Goal: Communication & Community: Participate in discussion

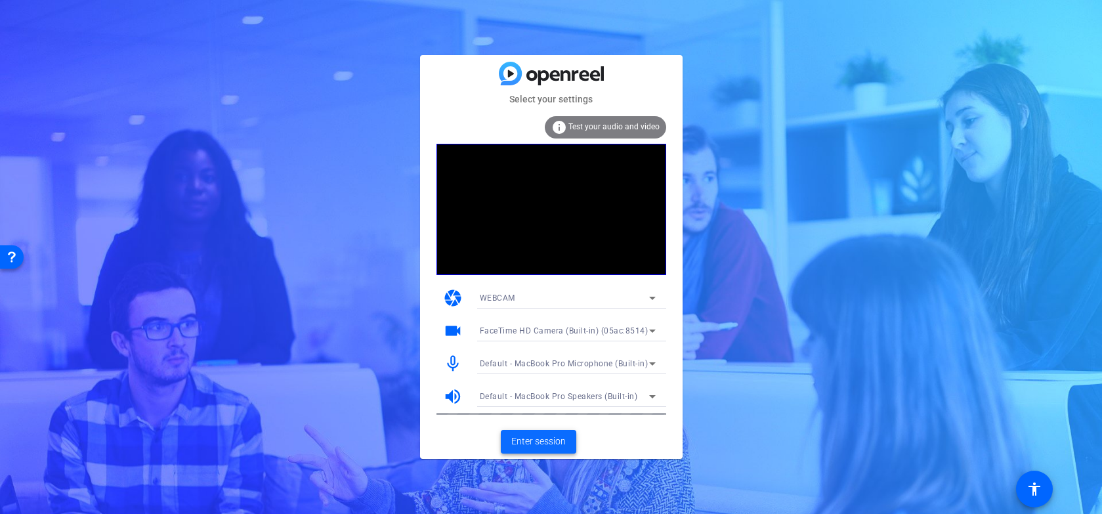
click at [544, 443] on span "Enter session" at bounding box center [539, 442] width 55 height 14
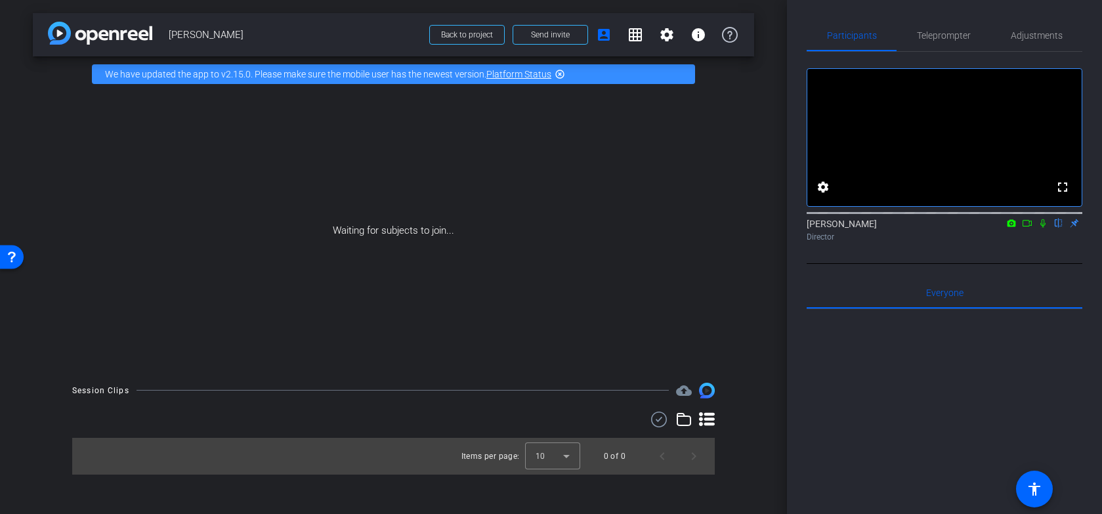
click at [1045, 228] on icon at bounding box center [1043, 223] width 11 height 9
click at [1029, 227] on icon at bounding box center [1027, 223] width 9 height 7
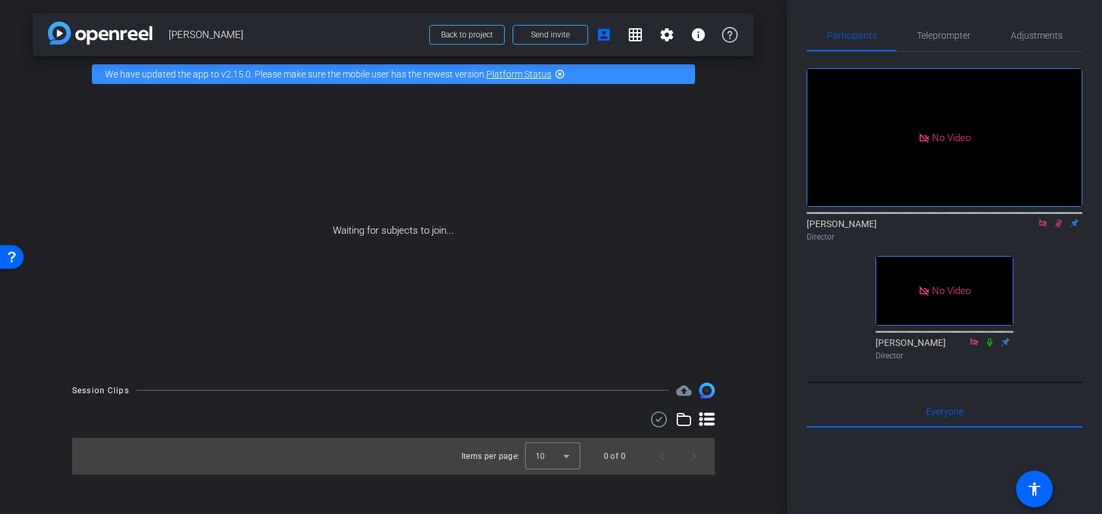
click at [1060, 228] on icon at bounding box center [1059, 223] width 7 height 9
click at [1044, 228] on icon at bounding box center [1043, 223] width 11 height 9
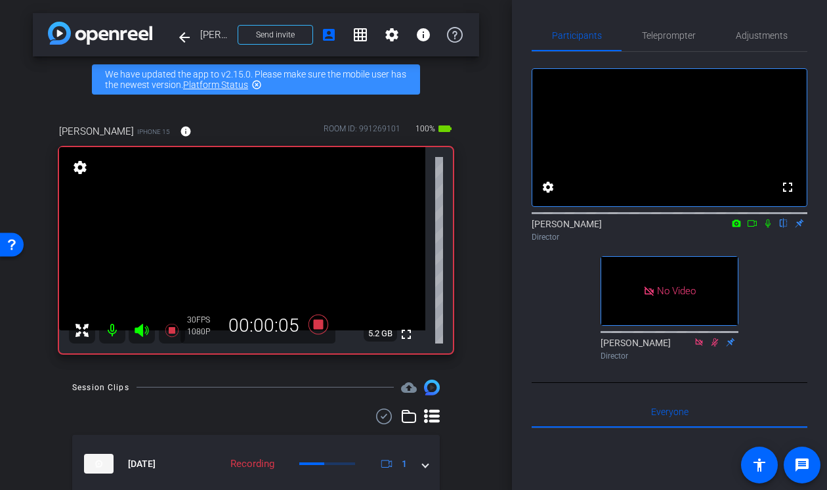
click at [769, 228] on icon at bounding box center [768, 223] width 11 height 9
click at [770, 228] on icon at bounding box center [768, 223] width 7 height 9
click at [770, 228] on icon at bounding box center [768, 223] width 11 height 9
click at [754, 228] on icon at bounding box center [752, 223] width 11 height 9
click at [785, 228] on icon at bounding box center [784, 223] width 11 height 9
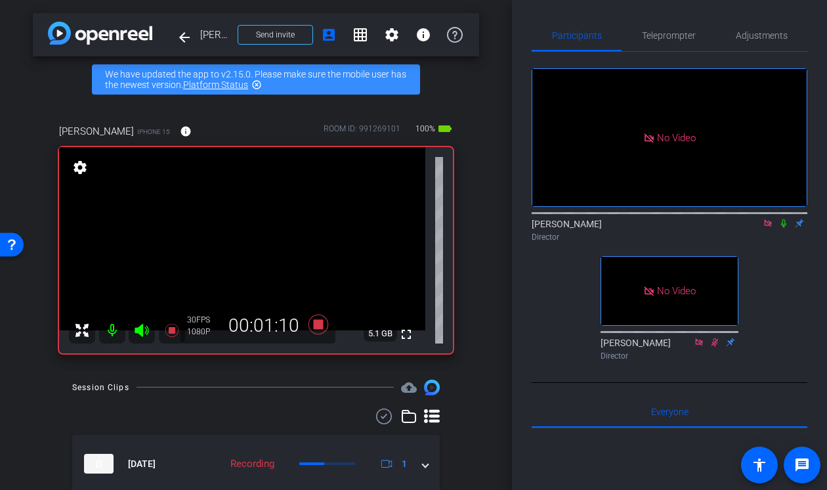
click at [785, 228] on icon at bounding box center [783, 223] width 5 height 9
click at [785, 229] on mat-icon at bounding box center [784, 223] width 16 height 12
click at [786, 228] on icon at bounding box center [784, 223] width 11 height 9
click at [785, 228] on icon at bounding box center [784, 223] width 7 height 9
click at [785, 228] on icon at bounding box center [783, 223] width 5 height 9
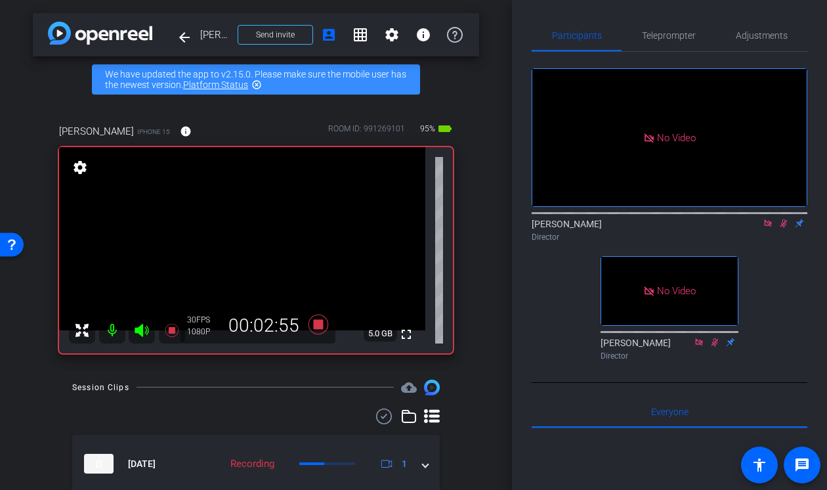
click at [787, 228] on icon at bounding box center [784, 223] width 11 height 9
click at [785, 228] on icon at bounding box center [784, 223] width 11 height 9
click at [785, 228] on icon at bounding box center [784, 223] width 7 height 9
click at [785, 228] on icon at bounding box center [784, 223] width 11 height 9
click at [790, 229] on mat-icon at bounding box center [784, 223] width 16 height 12
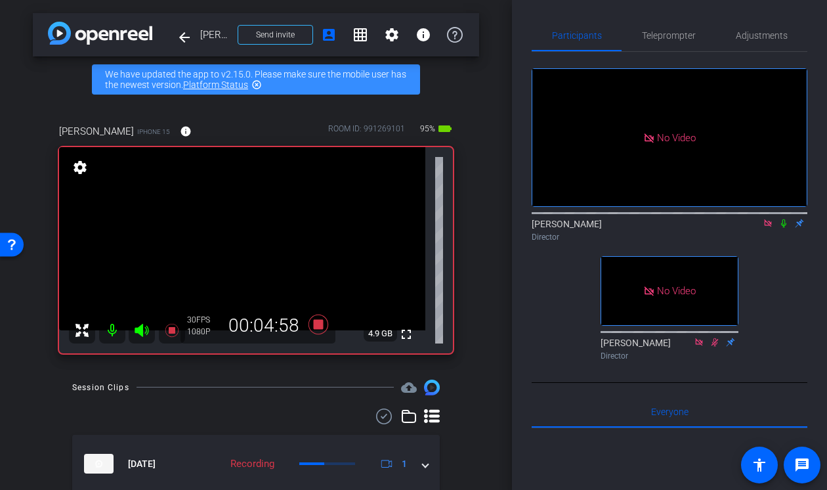
click at [783, 228] on icon at bounding box center [784, 223] width 11 height 9
click at [785, 228] on icon at bounding box center [784, 223] width 11 height 9
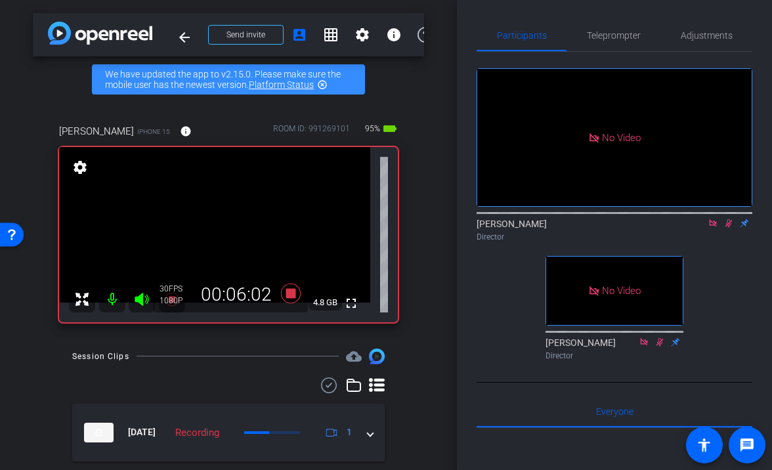
click at [728, 228] on icon at bounding box center [729, 223] width 7 height 9
click at [730, 228] on icon at bounding box center [729, 223] width 11 height 9
click at [731, 228] on icon at bounding box center [729, 223] width 11 height 9
click at [732, 228] on icon at bounding box center [729, 223] width 11 height 9
click at [730, 228] on icon at bounding box center [729, 223] width 11 height 9
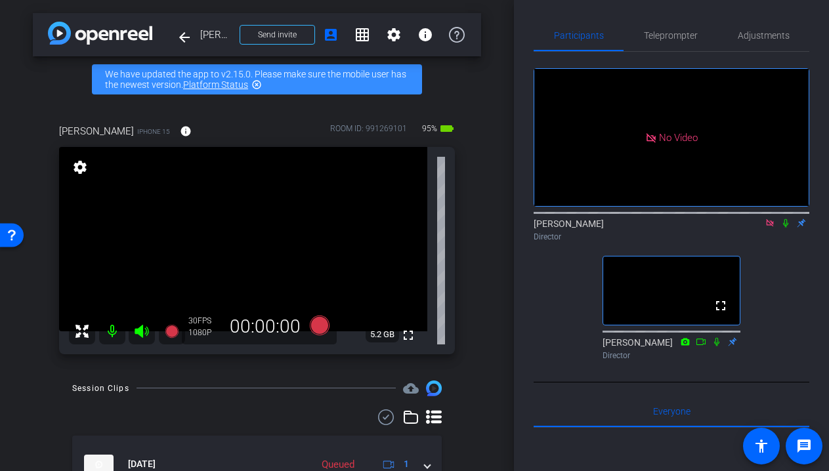
click at [770, 227] on icon at bounding box center [769, 222] width 7 height 7
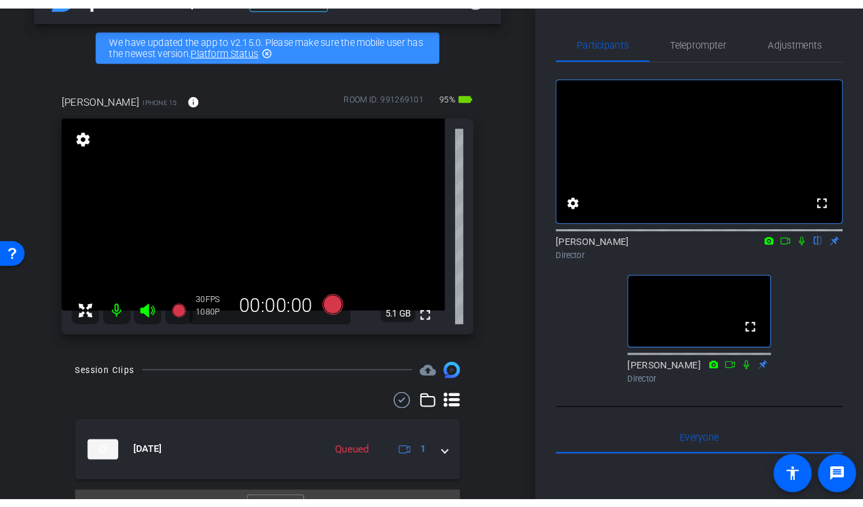
scroll to position [45, 0]
